Goal: Task Accomplishment & Management: Manage account settings

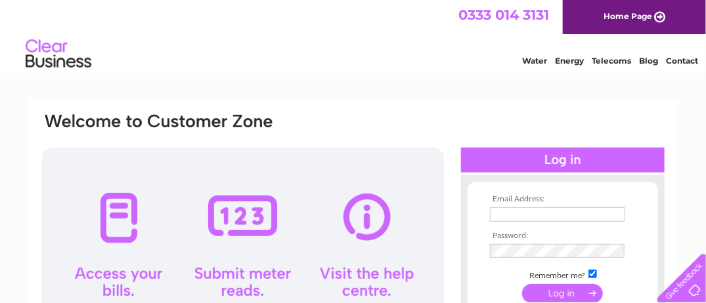
type input "[PERSON_NAME][EMAIL_ADDRESS][PERSON_NAME][DOMAIN_NAME]"
click at [566, 286] on input "submit" at bounding box center [562, 293] width 81 height 18
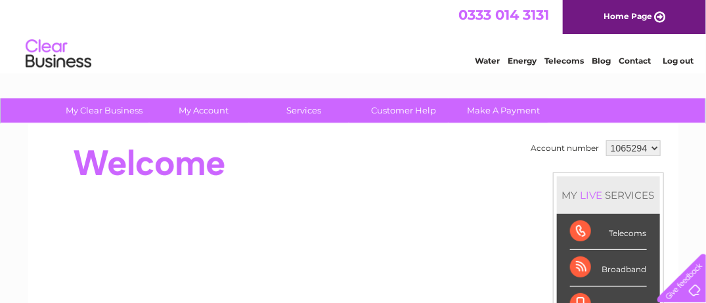
scroll to position [197, 0]
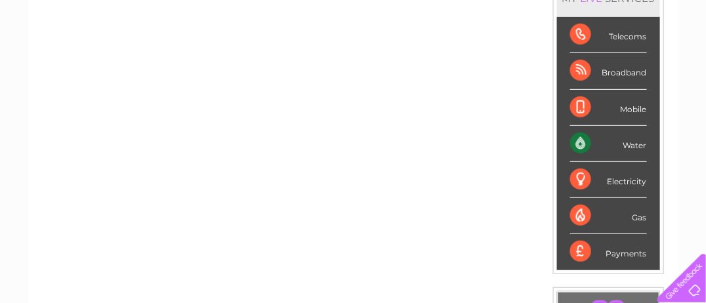
click at [630, 142] on div "Water" at bounding box center [608, 144] width 77 height 36
click at [575, 144] on div "Water" at bounding box center [608, 144] width 77 height 36
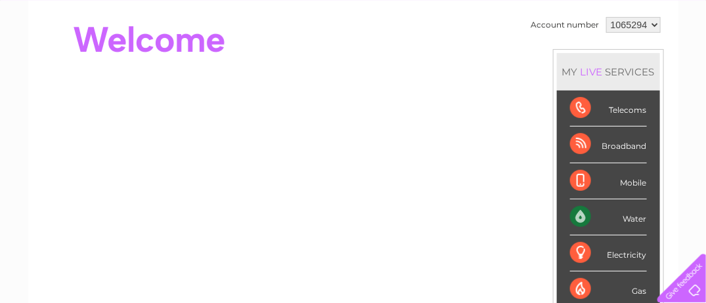
scroll to position [0, 0]
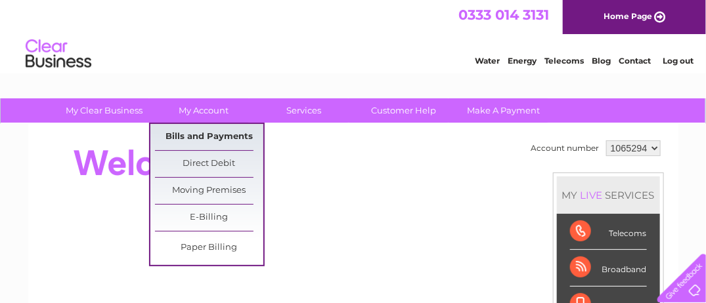
click at [198, 134] on link "Bills and Payments" at bounding box center [209, 137] width 108 height 26
click at [188, 137] on link "Bills and Payments" at bounding box center [209, 137] width 108 height 26
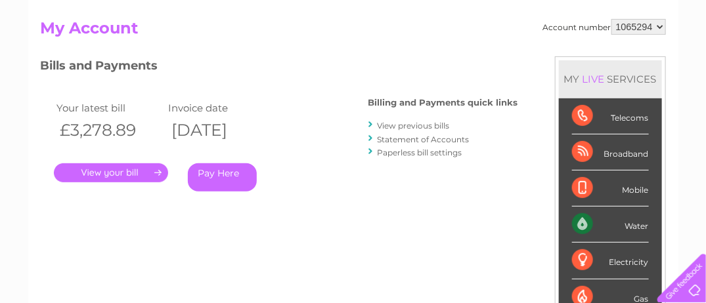
scroll to position [131, 0]
click at [142, 172] on link "." at bounding box center [111, 172] width 114 height 19
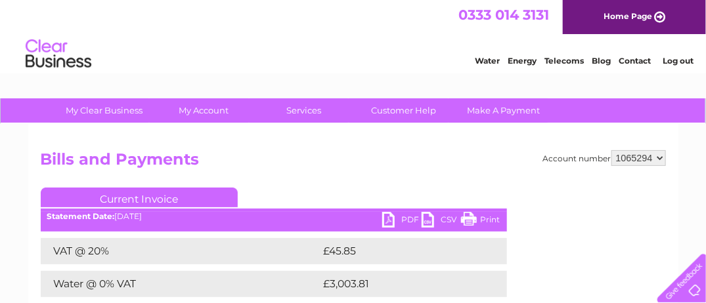
click at [399, 221] on link "PDF" at bounding box center [401, 221] width 39 height 19
